Goal: Task Accomplishment & Management: Manage account settings

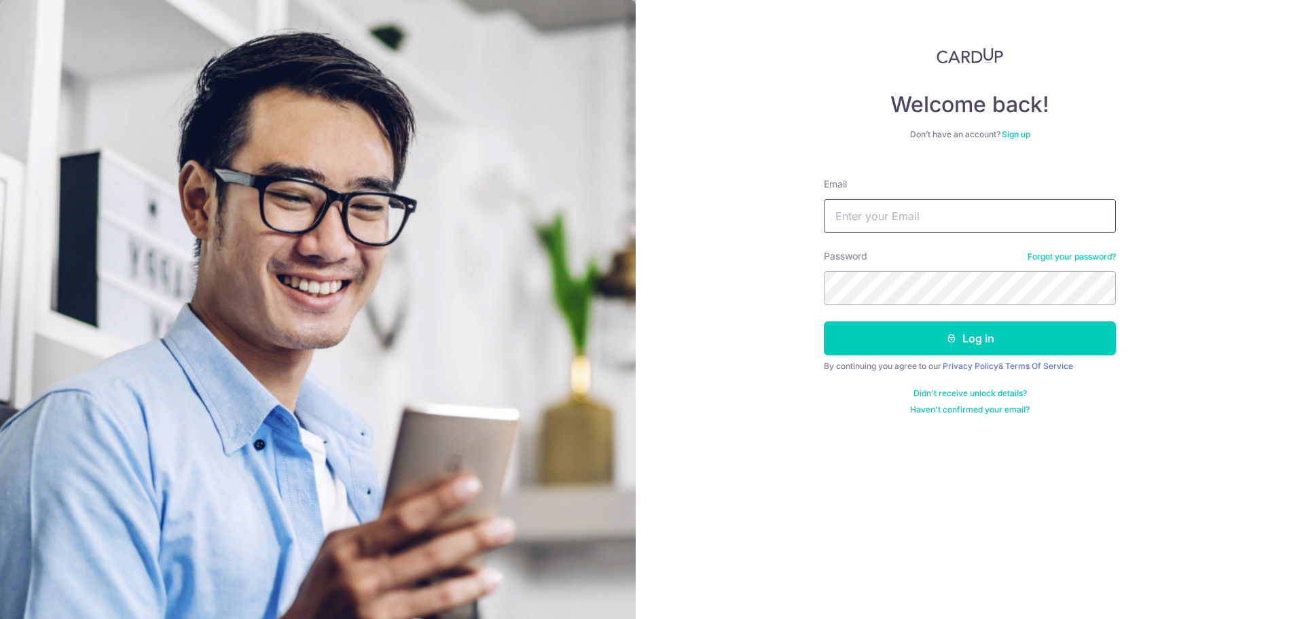
click at [892, 229] on input "Email" at bounding box center [970, 216] width 292 height 34
type input "[EMAIL_ADDRESS][DOMAIN_NAME]"
click at [824, 321] on button "Log in" at bounding box center [970, 338] width 292 height 34
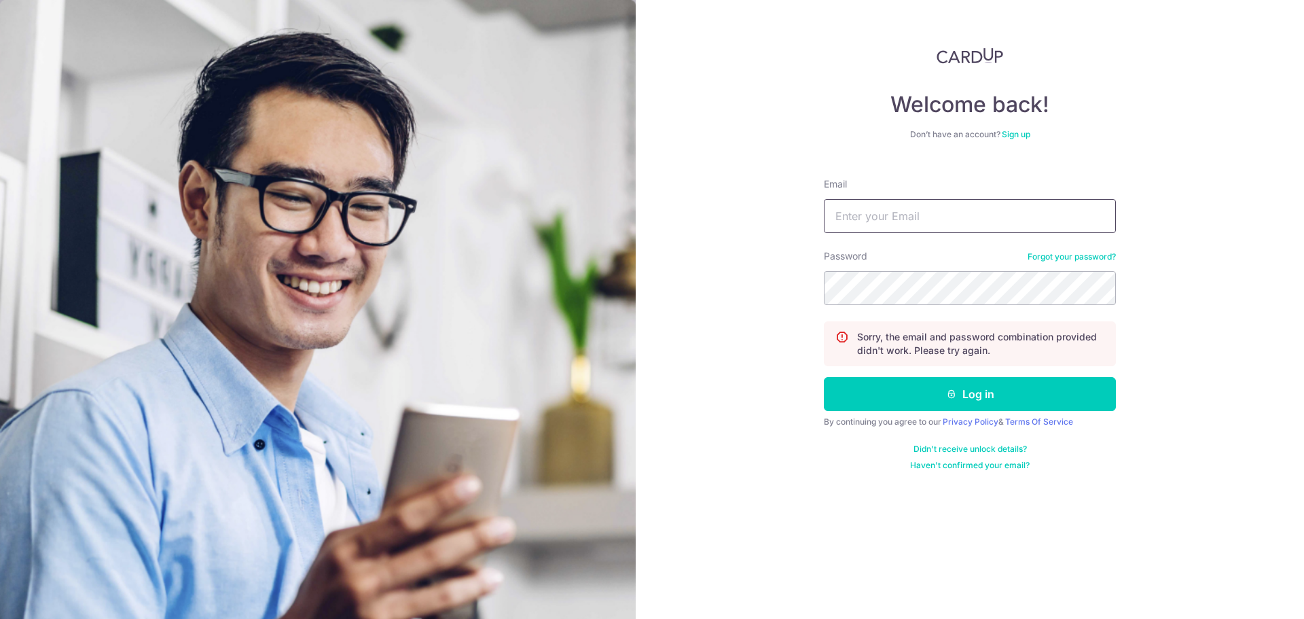
click at [910, 204] on input "Email" at bounding box center [970, 216] width 292 height 34
type input "[EMAIL_ADDRESS][DOMAIN_NAME]"
